Goal: Use online tool/utility: Utilize a website feature to perform a specific function

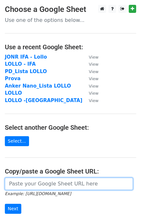
click at [49, 184] on input "url" at bounding box center [69, 184] width 128 height 12
paste input "[URL][DOMAIN_NAME]"
type input "[URL][DOMAIN_NAME]"
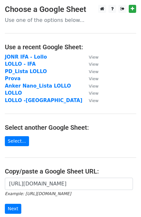
click at [12, 203] on form "[URL][DOMAIN_NAME] Example: [URL][DOMAIN_NAME] Next" at bounding box center [70, 196] width 131 height 36
click at [12, 206] on input "Next" at bounding box center [13, 209] width 16 height 10
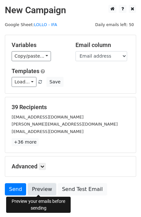
click at [41, 190] on link "Preview" at bounding box center [42, 189] width 28 height 12
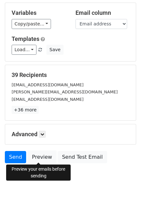
scroll to position [32, 0]
click at [12, 155] on link "Send" at bounding box center [15, 157] width 21 height 12
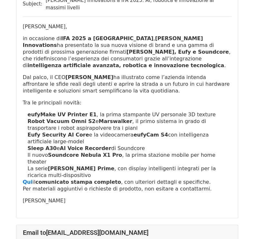
scroll to position [386, 0]
